Goal: Task Accomplishment & Management: Manage account settings

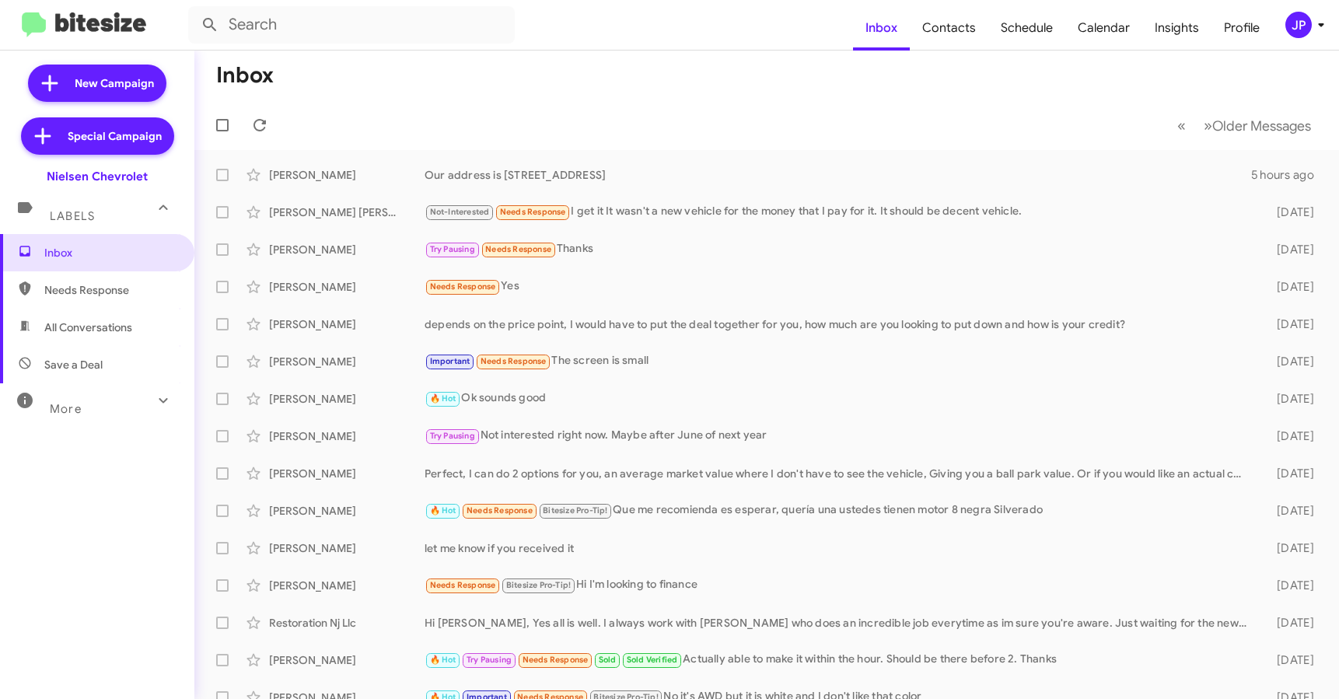
click at [530, 115] on mat-toolbar-row "« Previous » Next Older Messages" at bounding box center [766, 125] width 1145 height 50
click at [1300, 27] on div "JP" at bounding box center [1299, 25] width 26 height 26
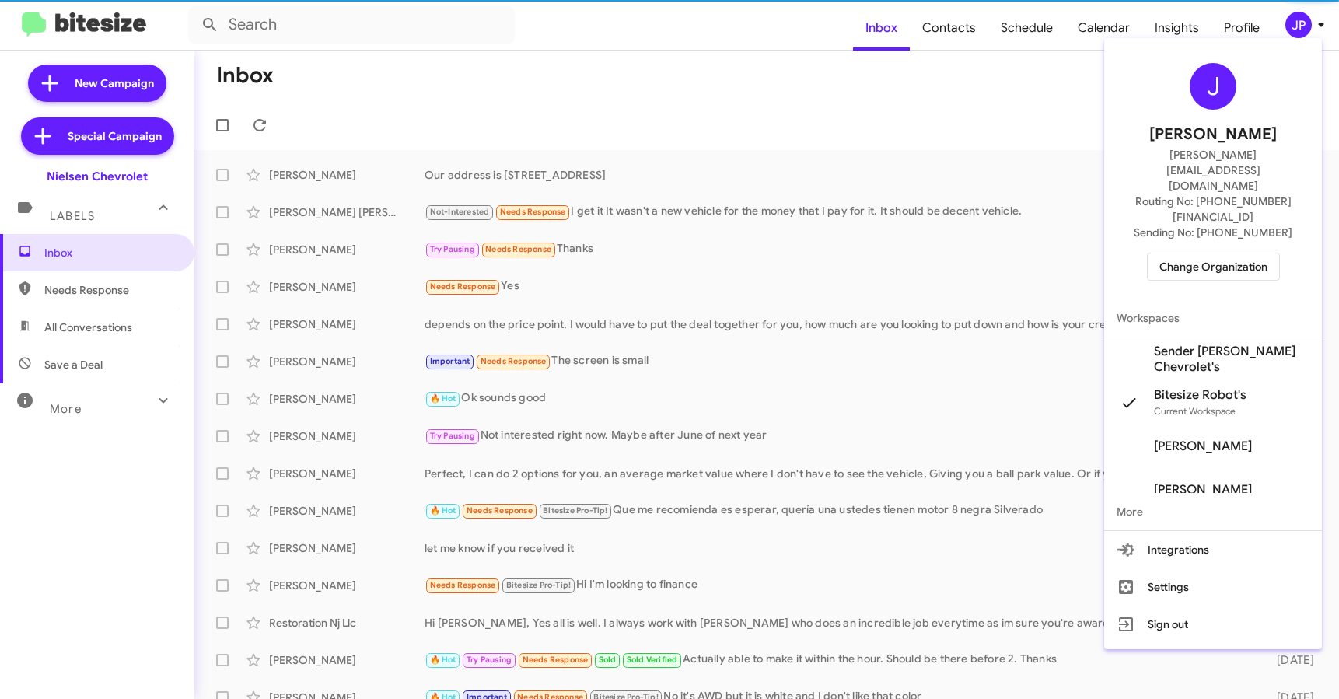
click at [1255, 254] on span "Change Organization" at bounding box center [1214, 267] width 108 height 26
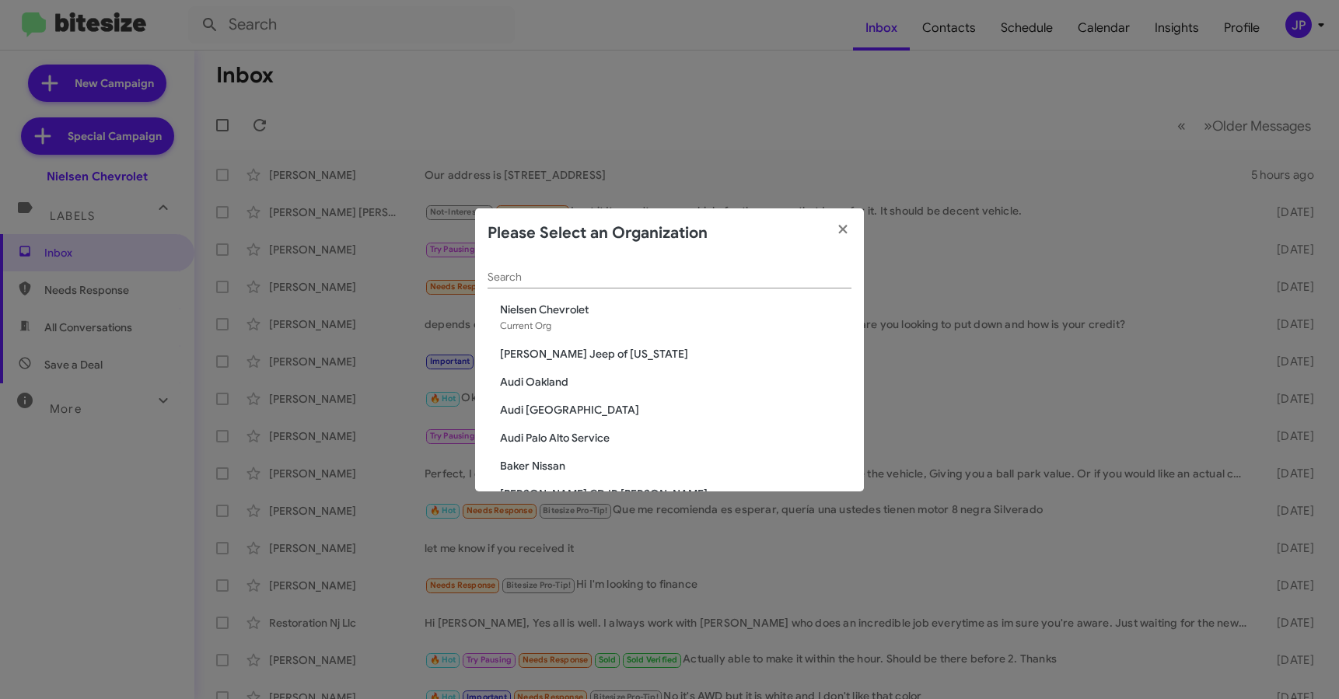
click at [675, 279] on input "Search" at bounding box center [670, 277] width 364 height 12
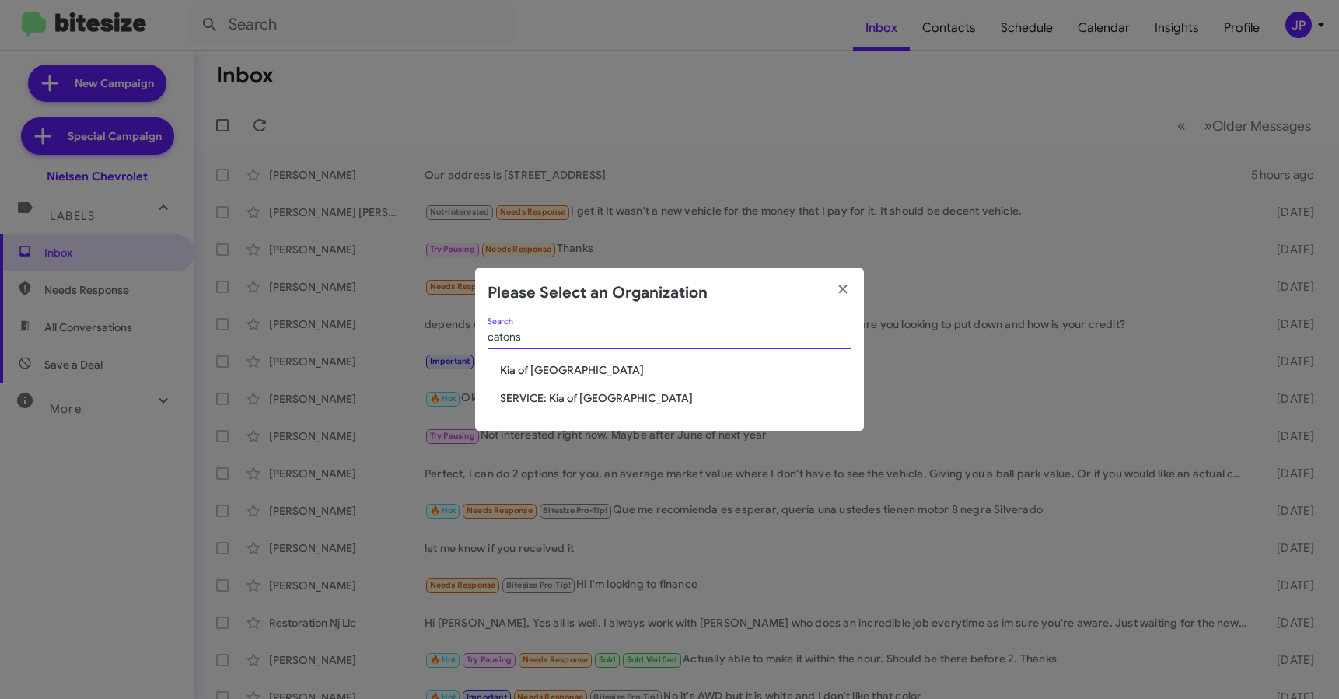
type input "catons"
click at [556, 364] on span "Kia of [GEOGRAPHIC_DATA]" at bounding box center [676, 370] width 352 height 16
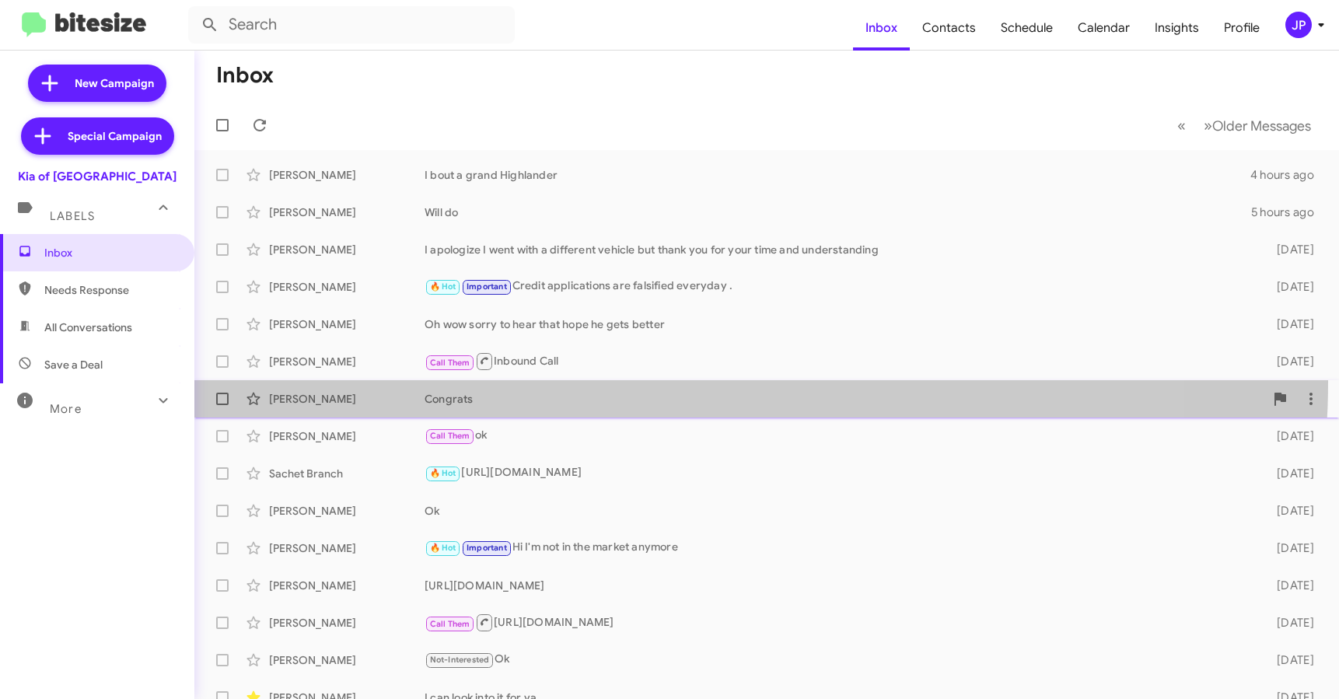
click at [565, 381] on span "Certeza Johnson Congrats 3 days ago" at bounding box center [766, 398] width 1145 height 37
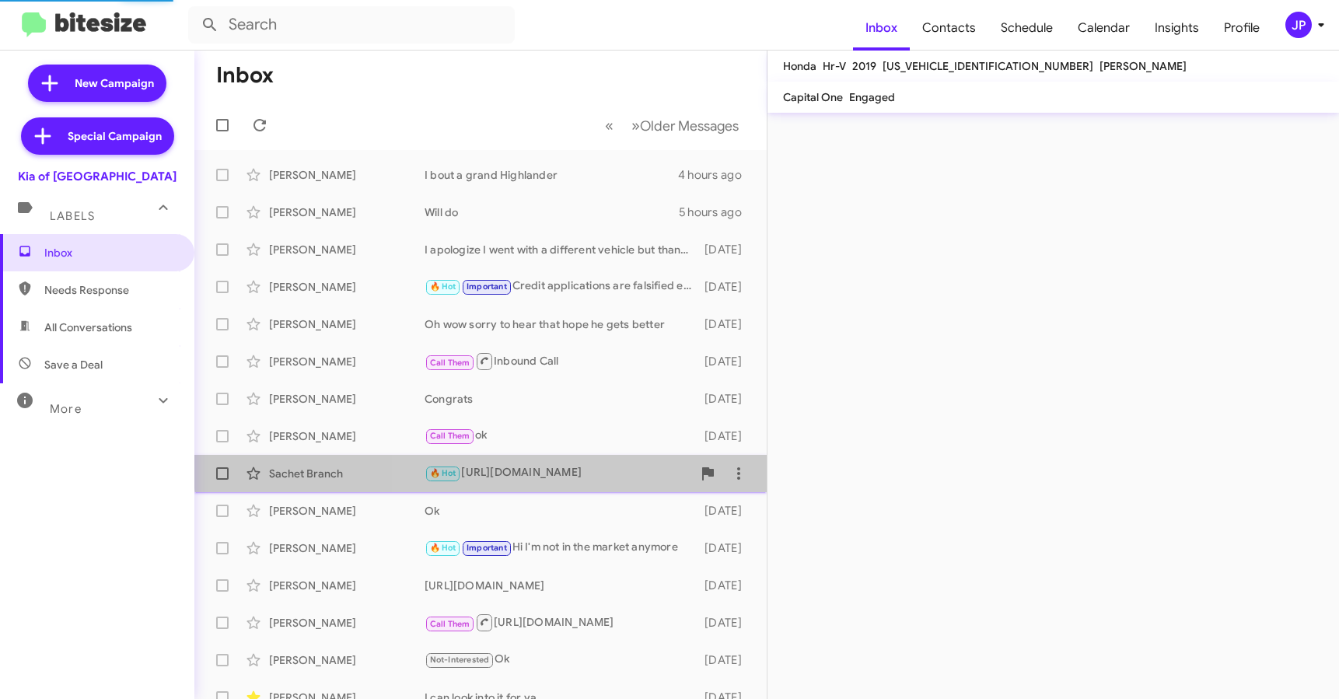
click at [586, 465] on div "🔥 Hot https://www.ourismankiaofcatonsville.com/used-inventory/index.htm?interne…" at bounding box center [559, 473] width 268 height 18
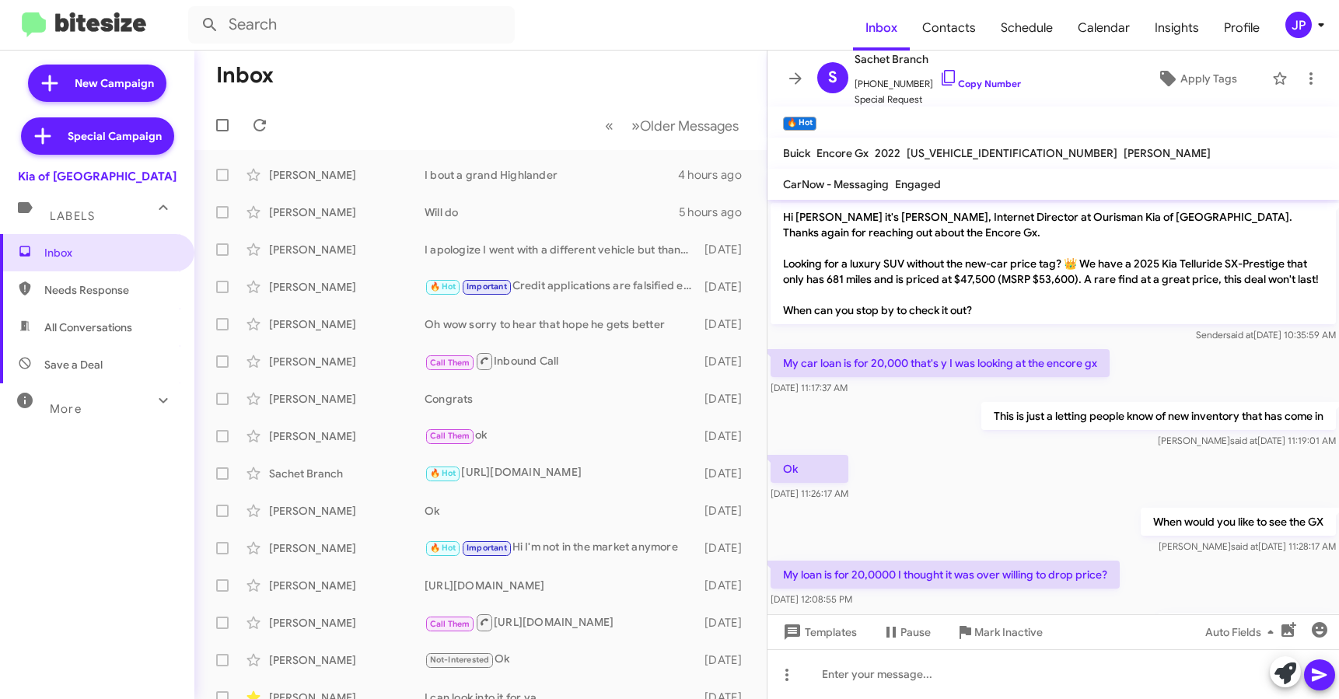
click at [77, 406] on span "More" at bounding box center [66, 409] width 32 height 14
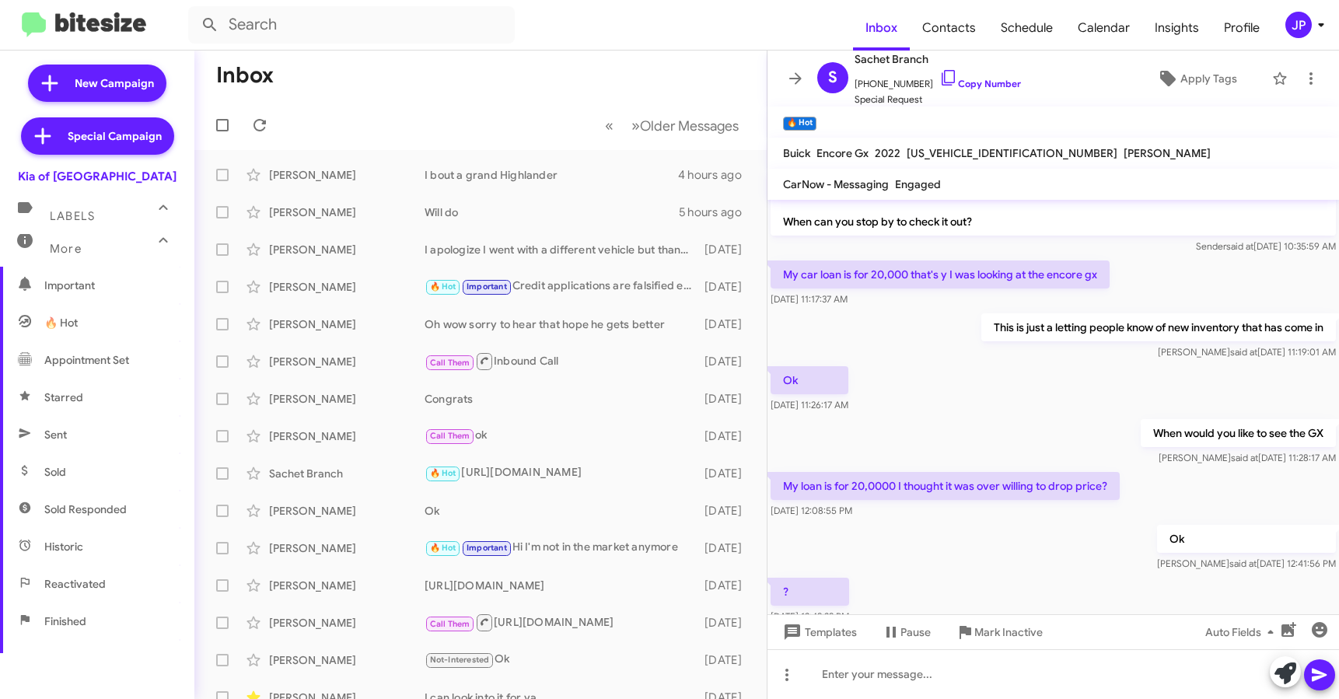
scroll to position [168, 0]
click at [93, 477] on span "Sold" at bounding box center [97, 470] width 194 height 37
type input "in:sold"
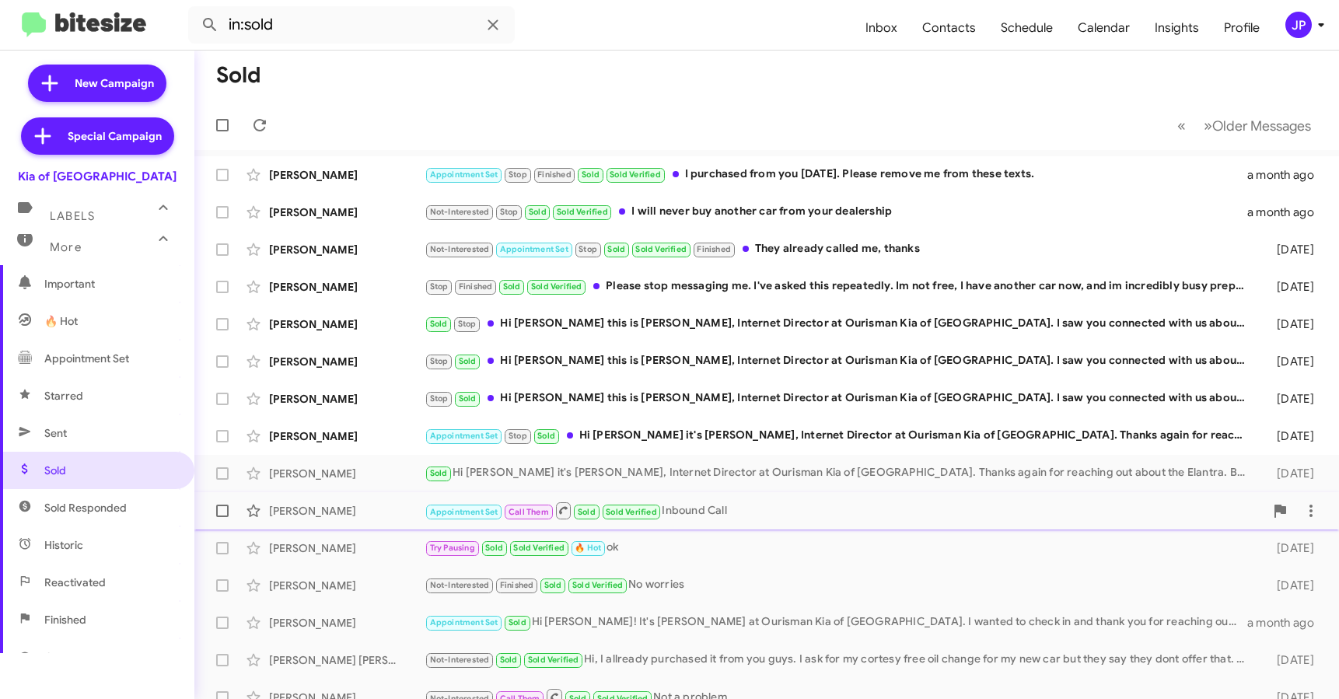
click at [370, 519] on div "Sharon Weems Appointment Set Call Them Sold Sold Verified Inbound Call 10 days …" at bounding box center [767, 510] width 1120 height 31
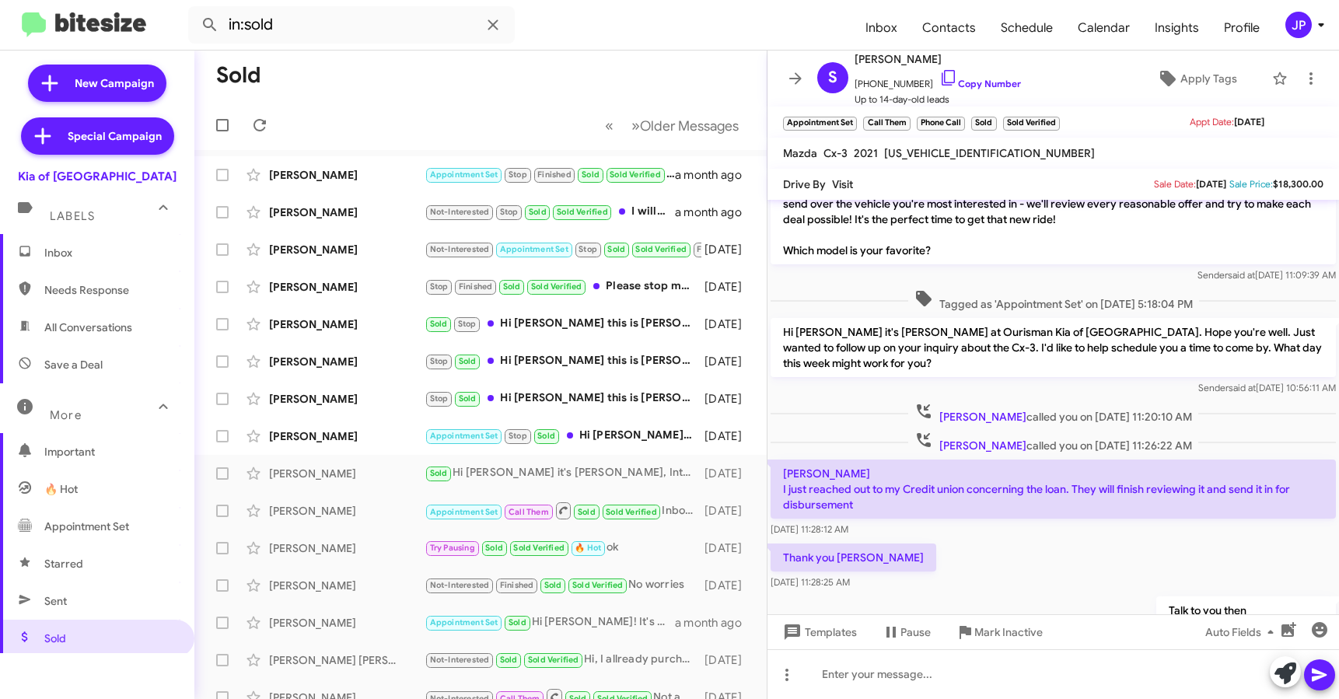
click at [121, 254] on span "Inbox" at bounding box center [110, 253] width 132 height 16
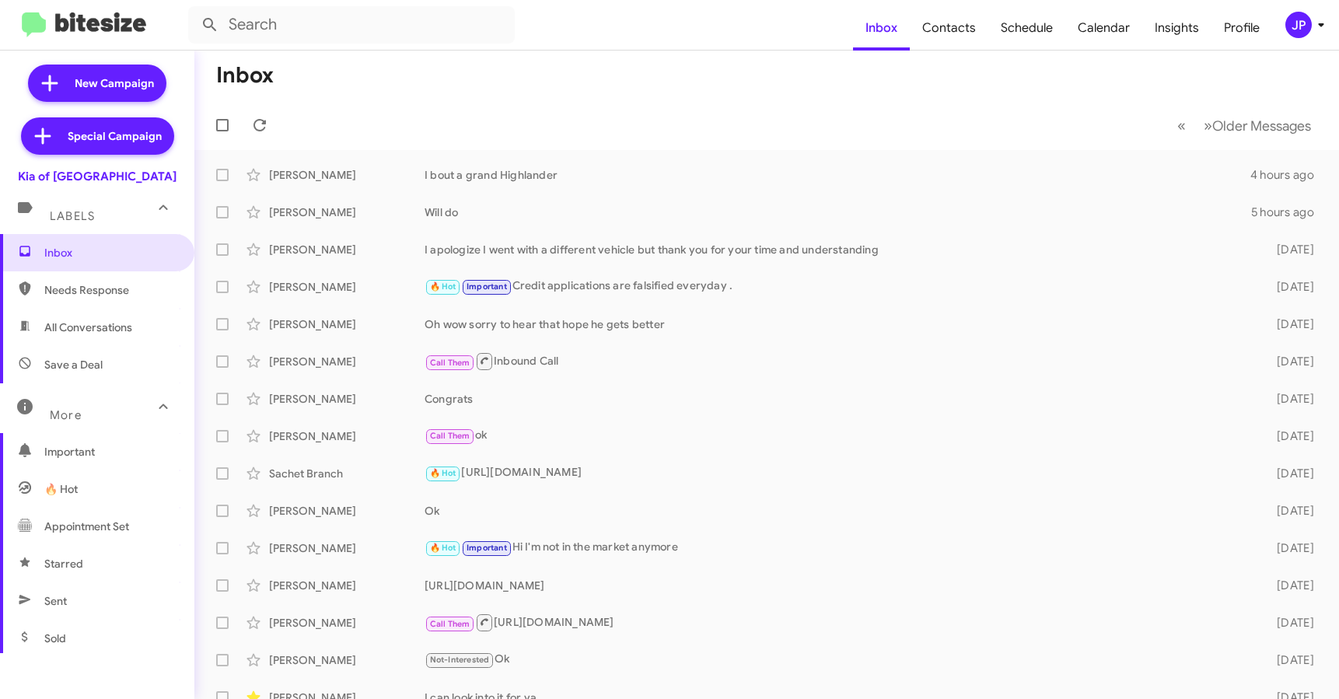
click at [1318, 30] on icon at bounding box center [1321, 25] width 19 height 19
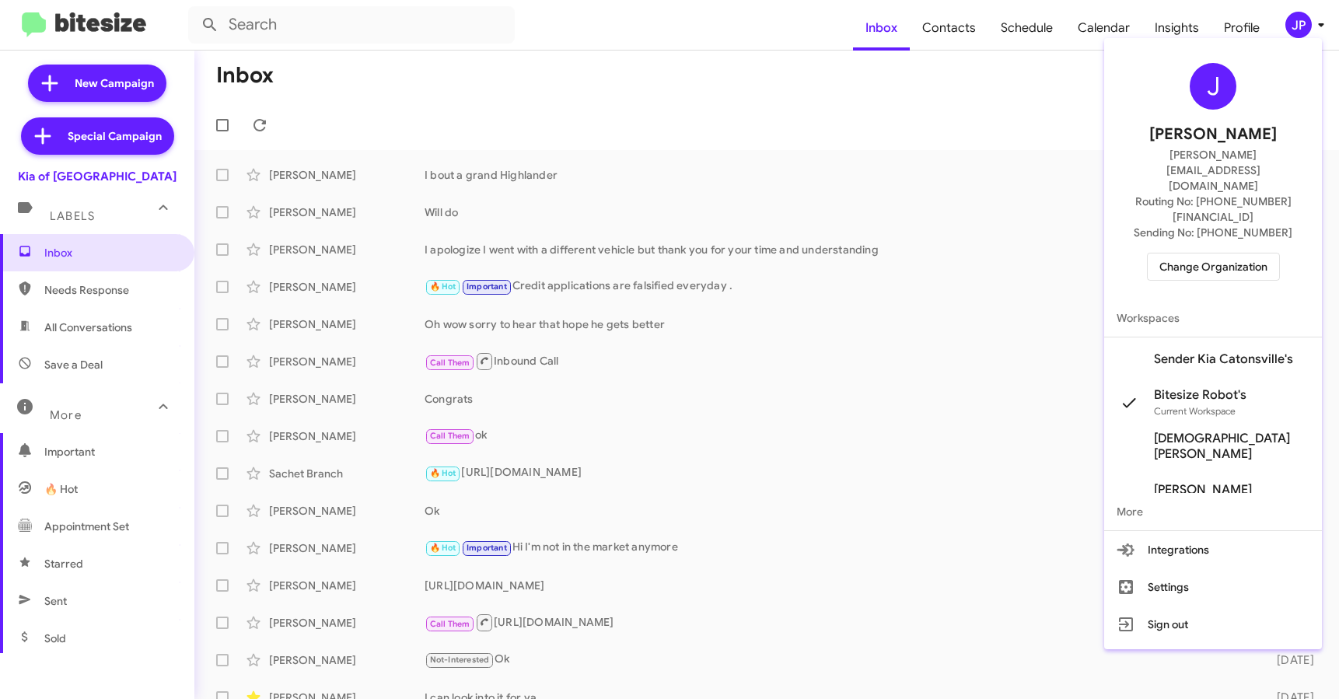
click at [1201, 23] on div at bounding box center [669, 349] width 1339 height 699
click at [1177, 29] on span "Insights" at bounding box center [1176, 27] width 69 height 45
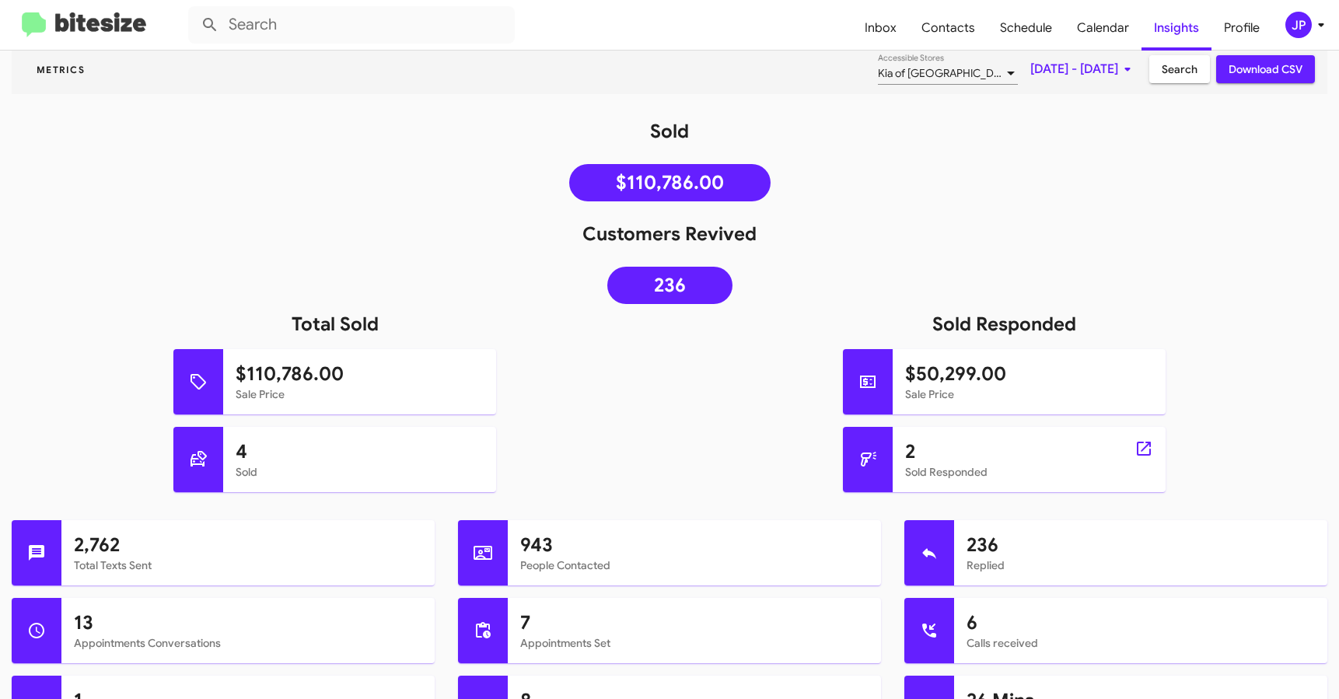
scroll to position [446, 0]
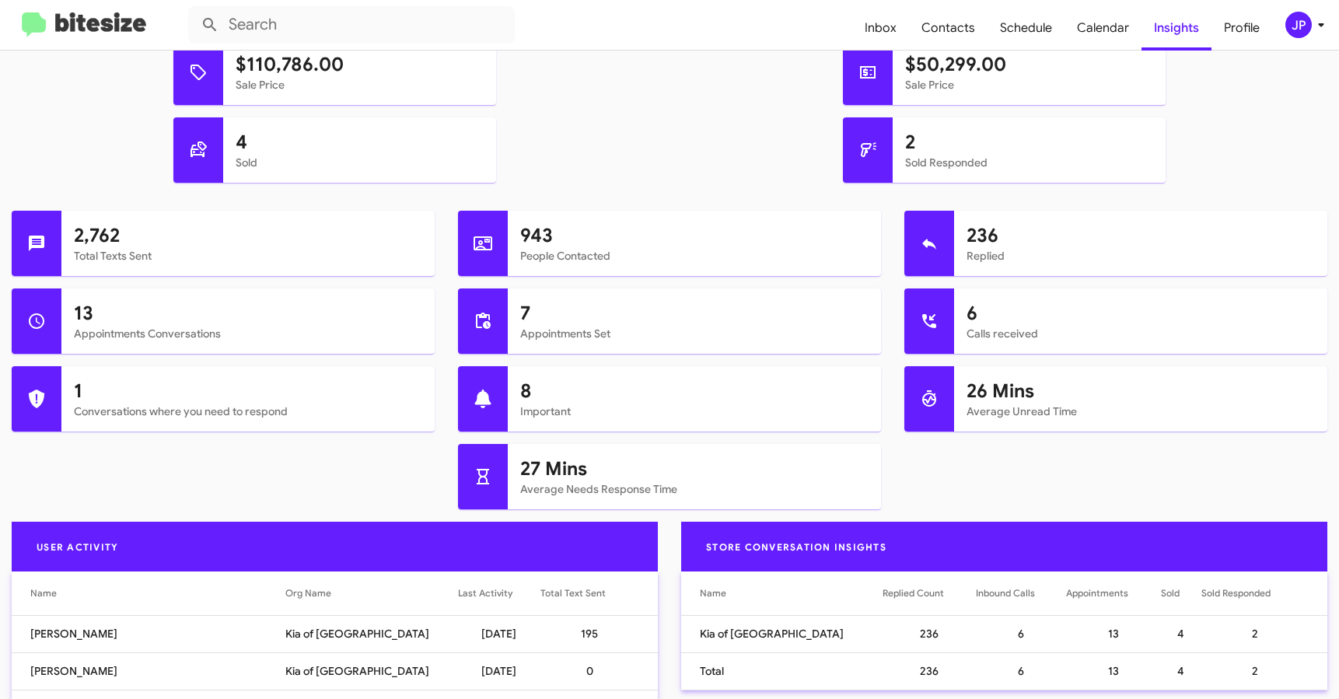
click at [1310, 34] on span "JP" at bounding box center [1308, 25] width 47 height 26
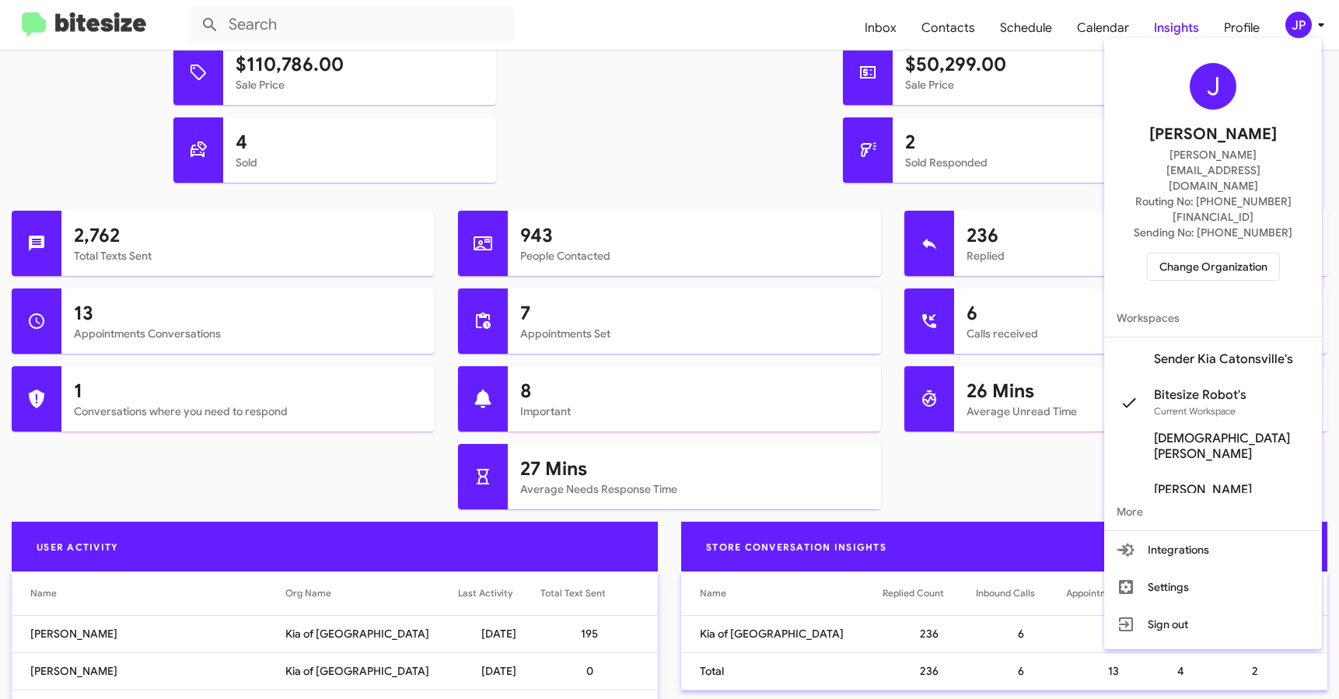
click at [1265, 254] on span "Change Organization" at bounding box center [1214, 267] width 108 height 26
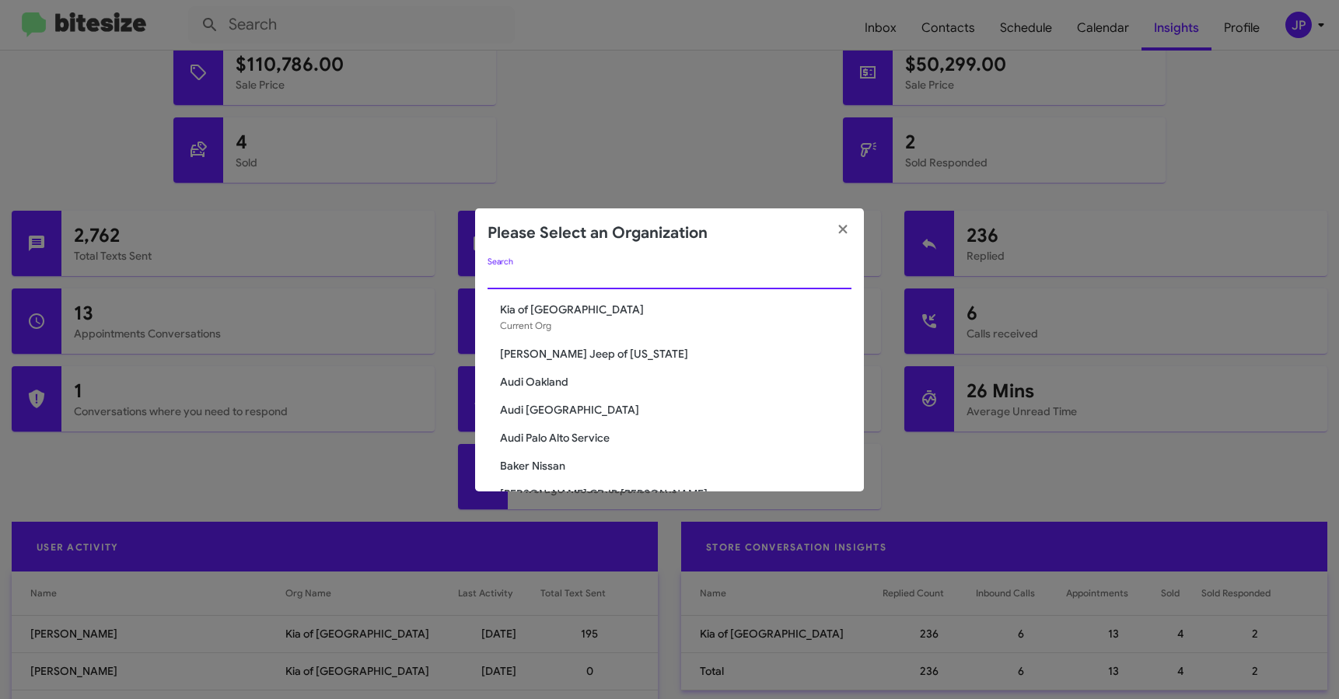
click at [800, 278] on input "Search" at bounding box center [670, 277] width 364 height 12
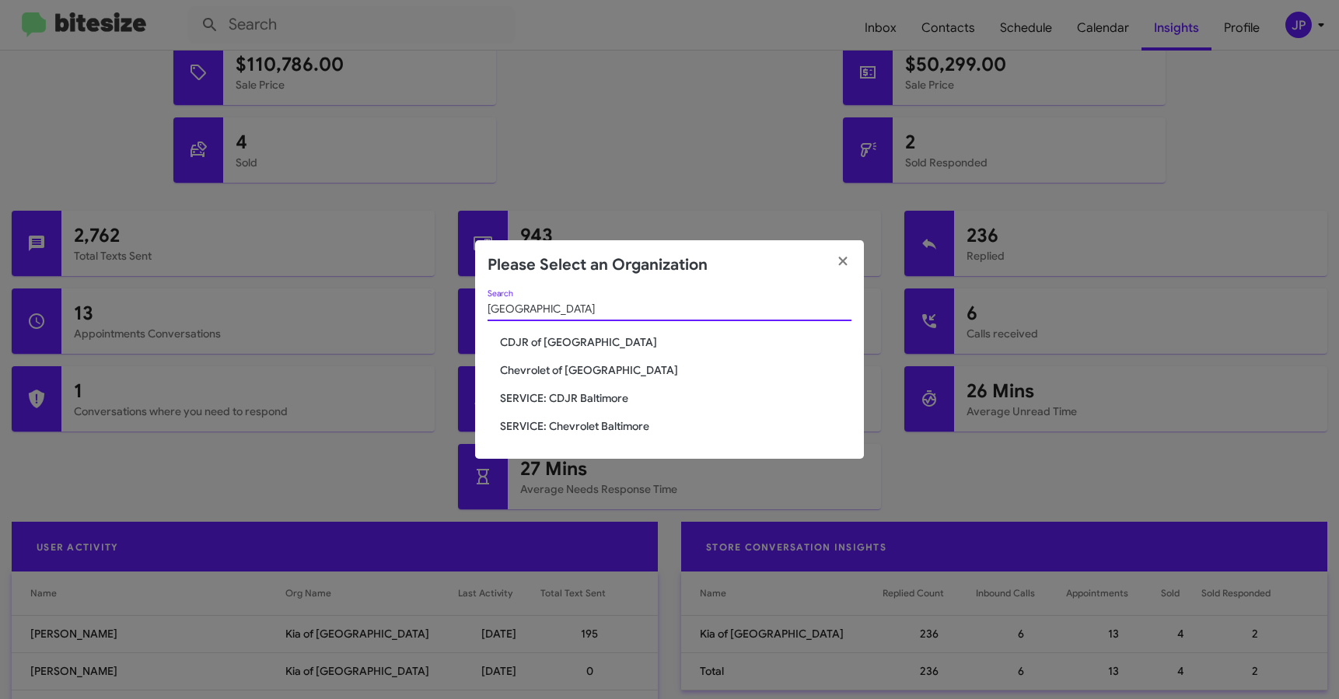
type input "baltimore"
click at [619, 367] on span "Chevrolet of [GEOGRAPHIC_DATA]" at bounding box center [676, 370] width 352 height 16
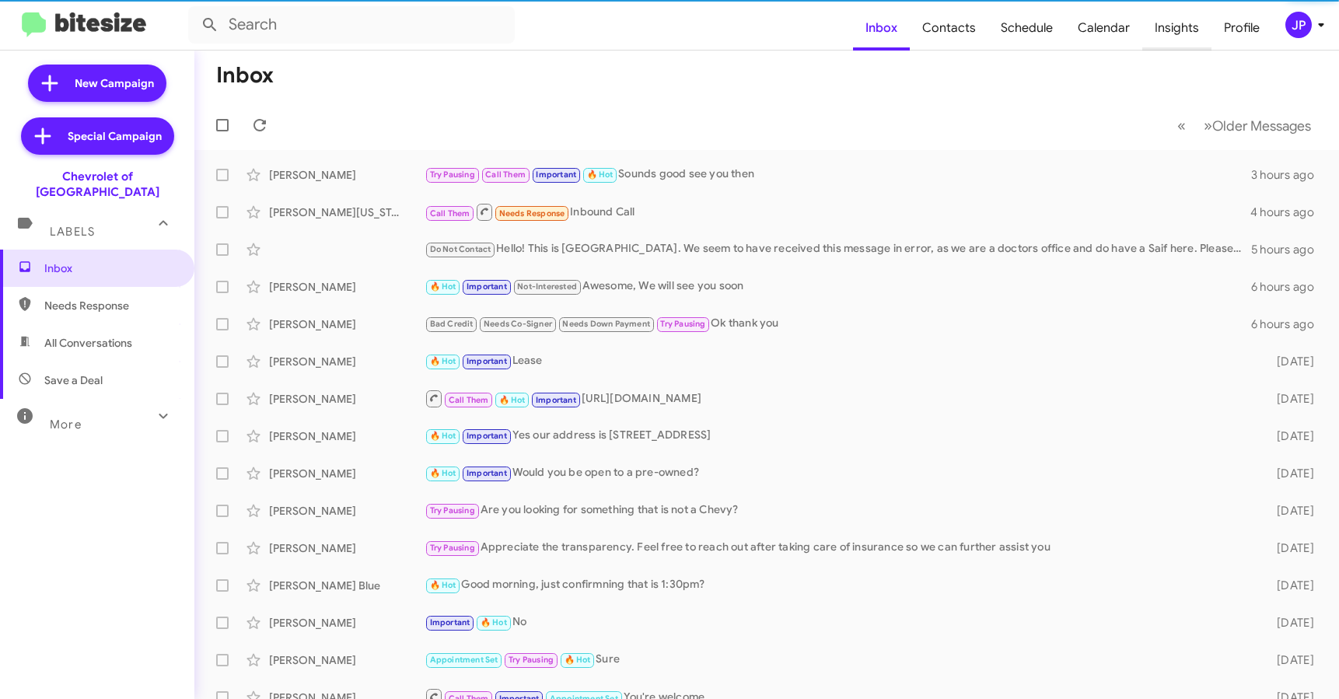
click at [1160, 23] on span "Insights" at bounding box center [1176, 27] width 69 height 45
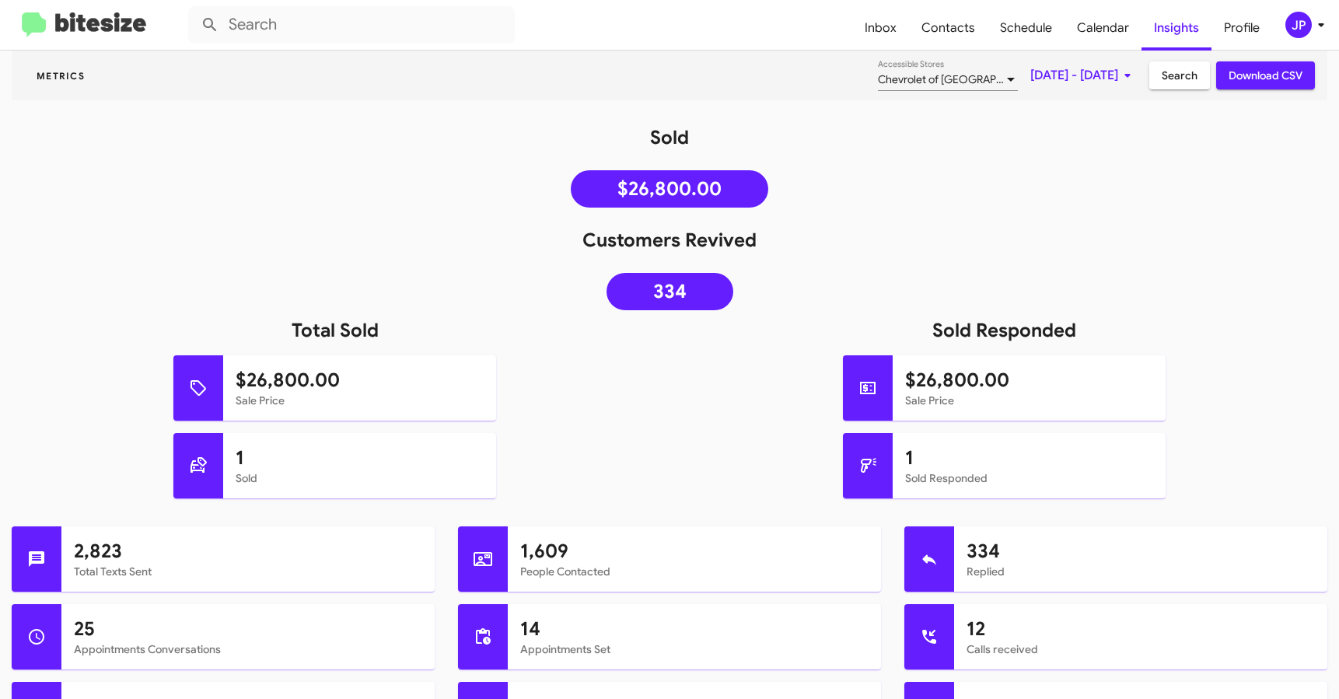
scroll to position [149, 0]
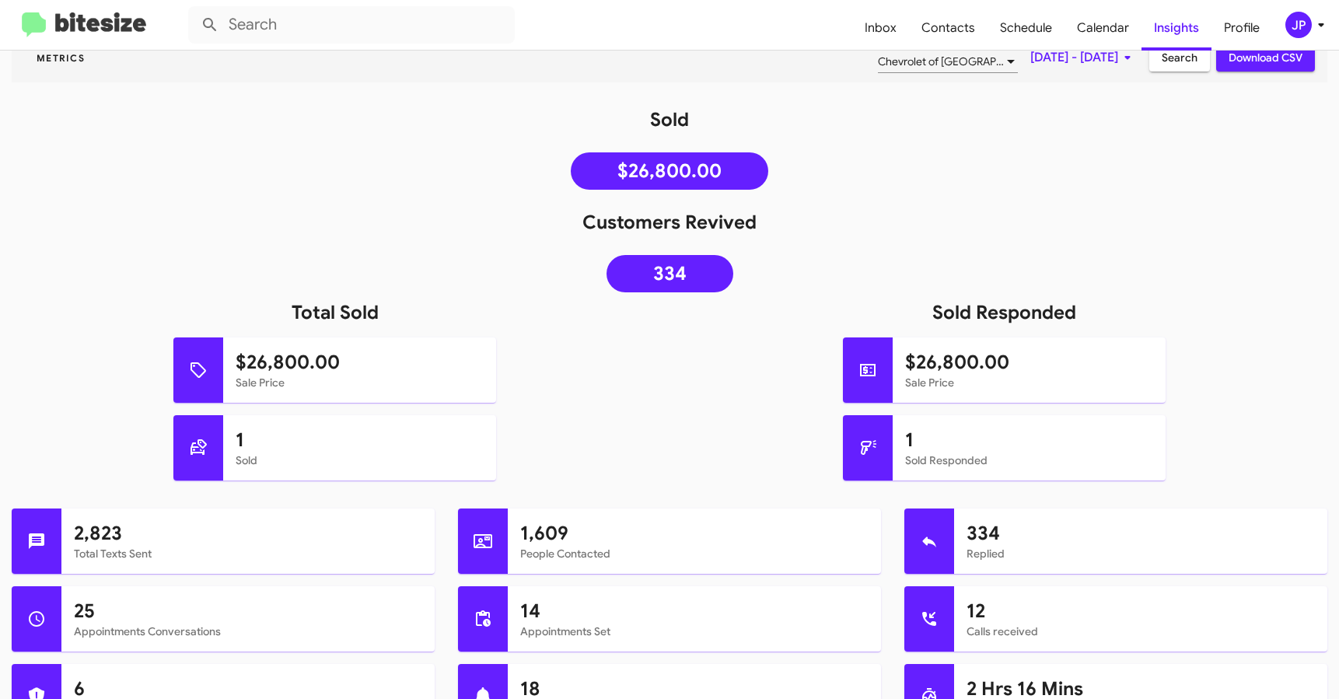
click at [1308, 34] on span "JP" at bounding box center [1308, 25] width 47 height 26
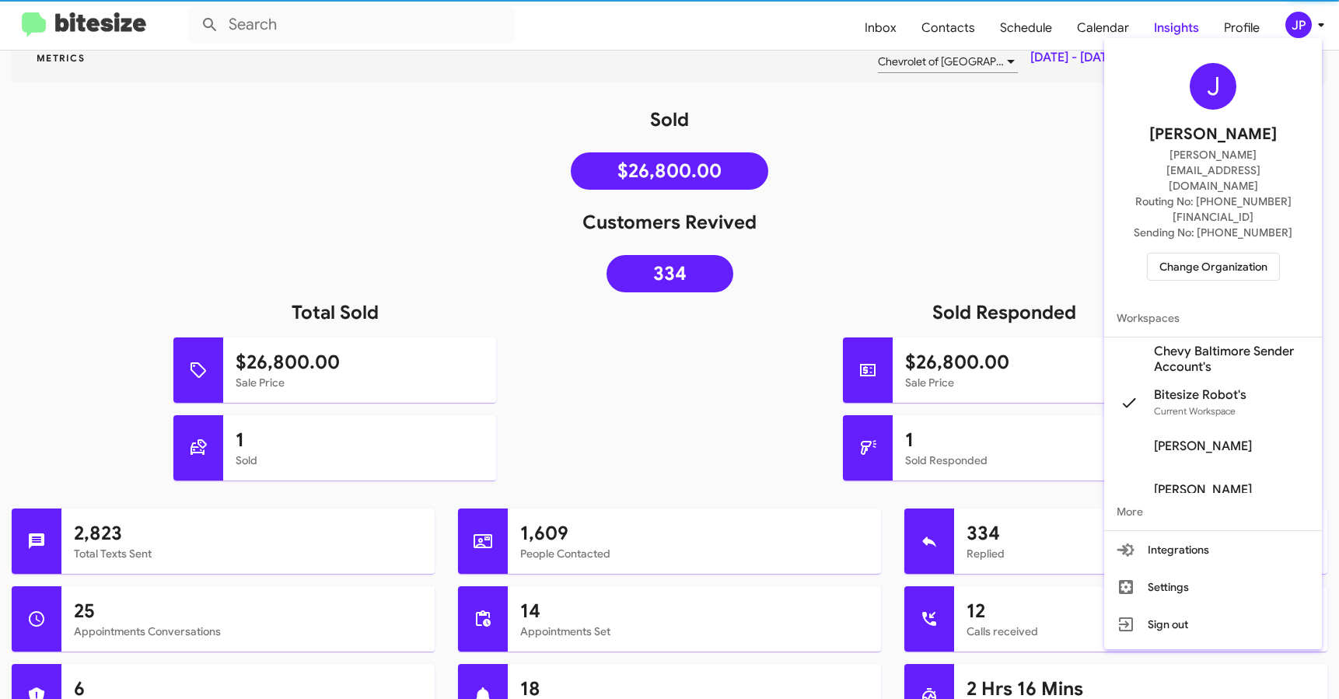
click at [1245, 254] on span "Change Organization" at bounding box center [1214, 267] width 108 height 26
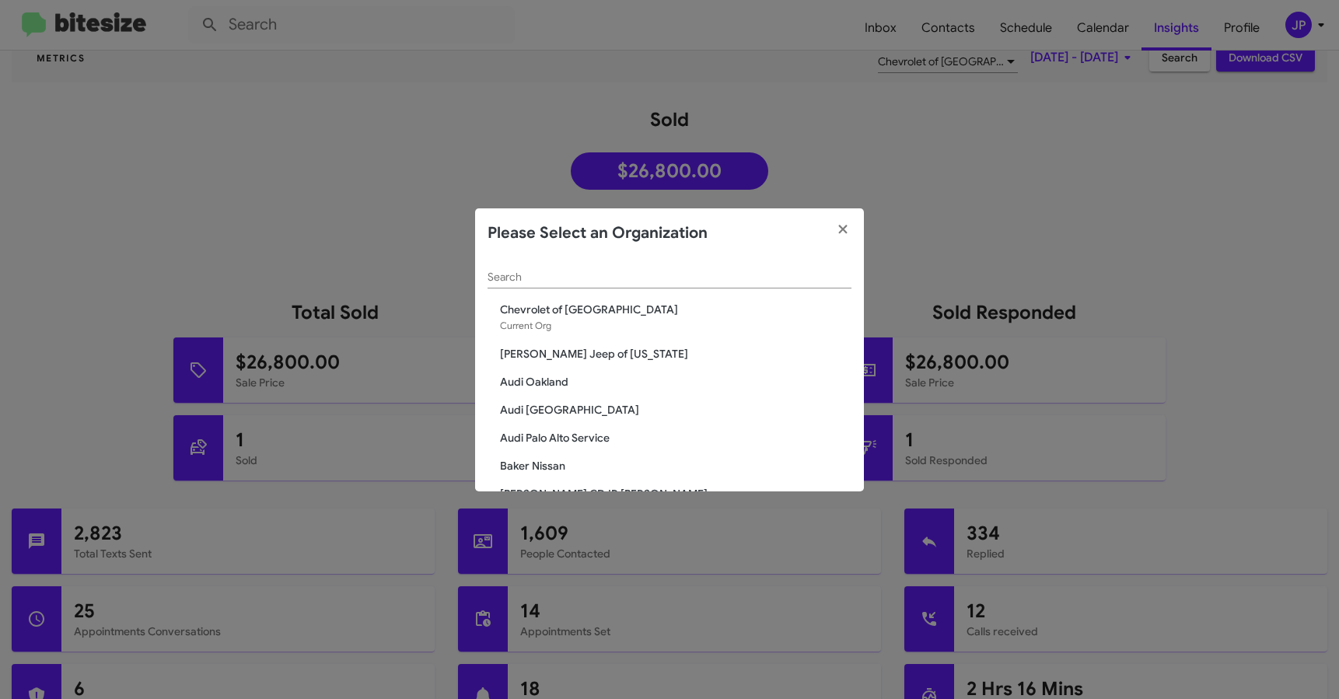
click at [743, 271] on input "Search" at bounding box center [670, 277] width 364 height 12
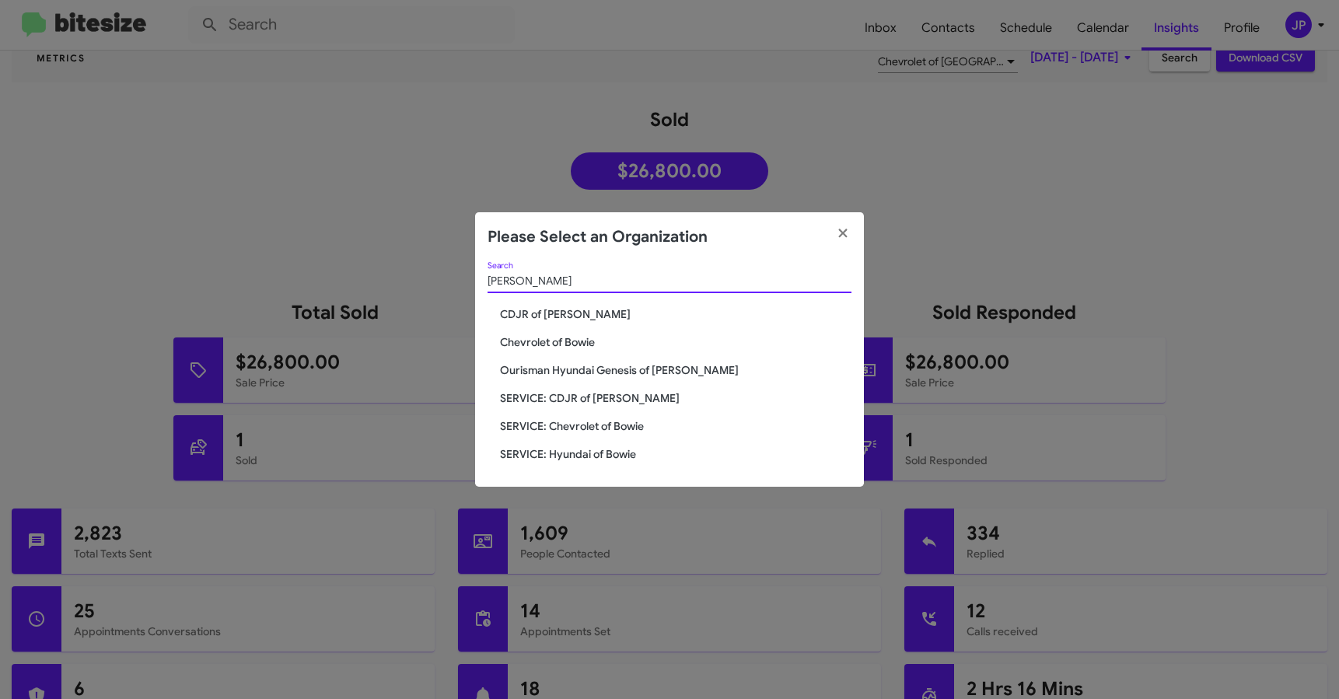
type input "[PERSON_NAME]"
click at [572, 334] on span "Chevrolet of Bowie" at bounding box center [676, 342] width 352 height 16
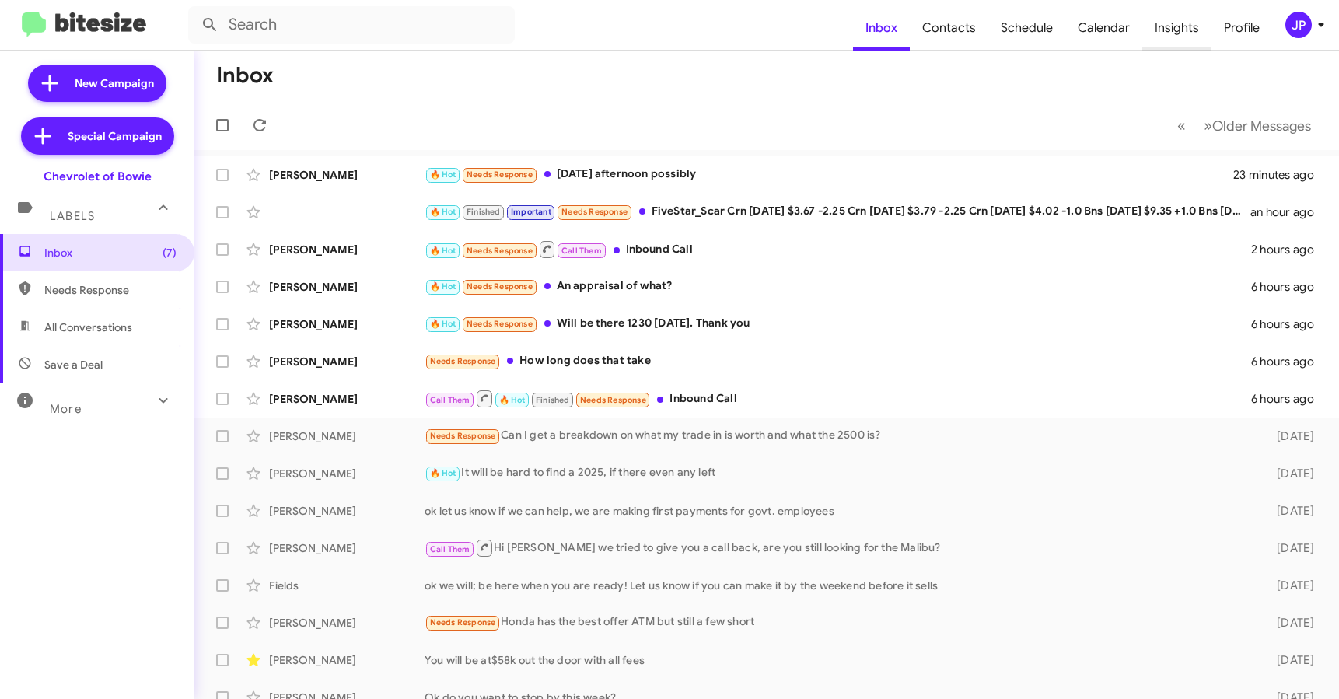
click at [1169, 25] on span "Insights" at bounding box center [1176, 27] width 69 height 45
